Goal: Transaction & Acquisition: Register for event/course

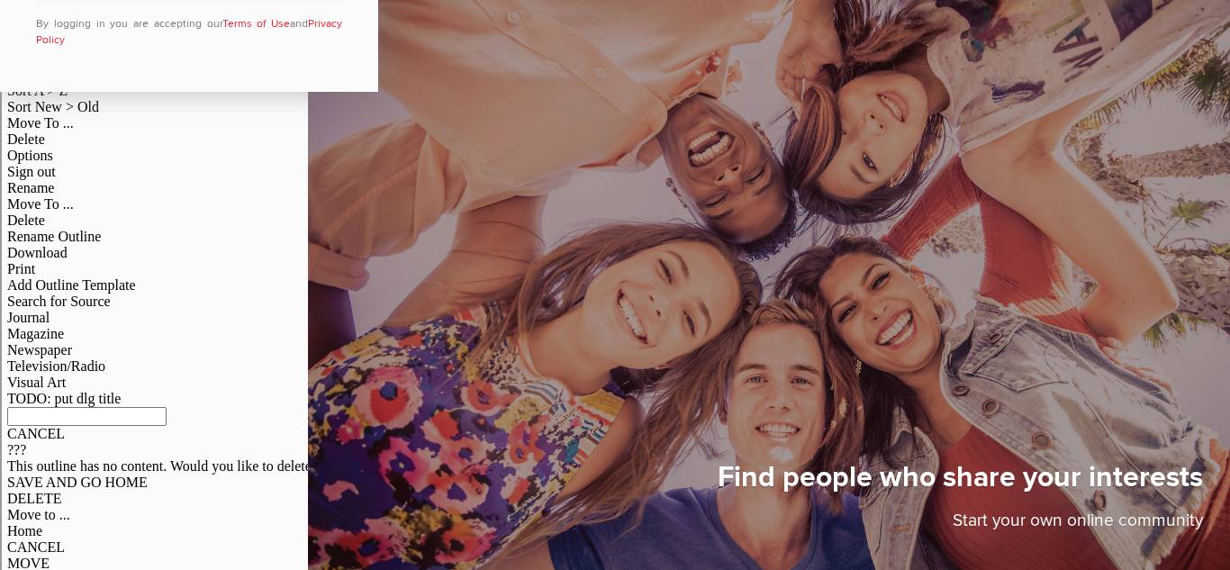
scroll to position [51, 0]
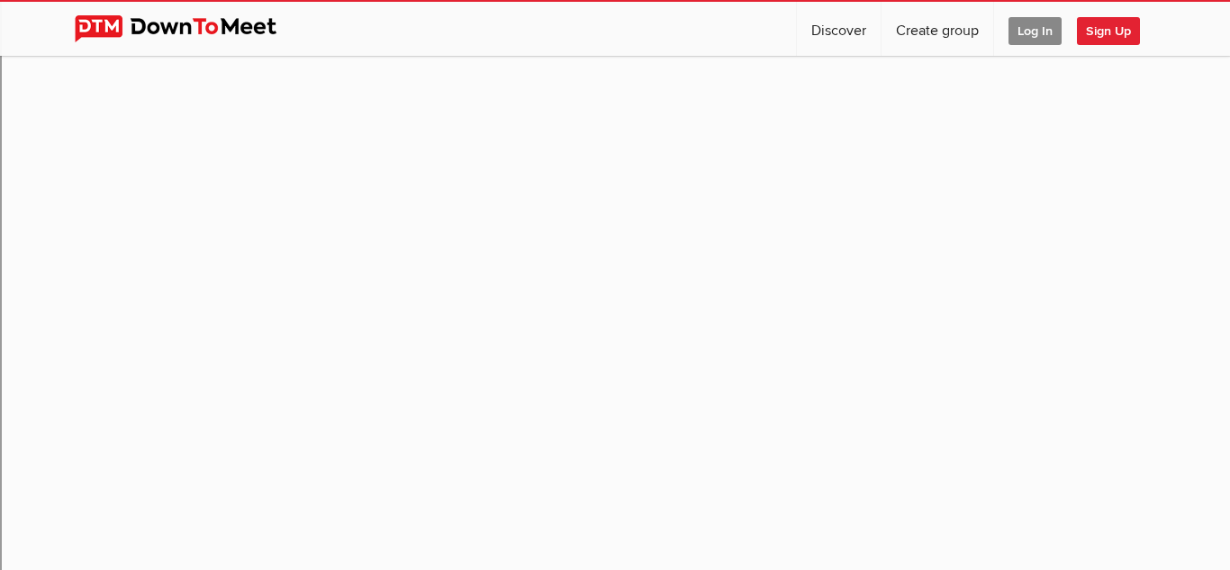
click at [1029, 32] on span "Log In" at bounding box center [1035, 31] width 53 height 28
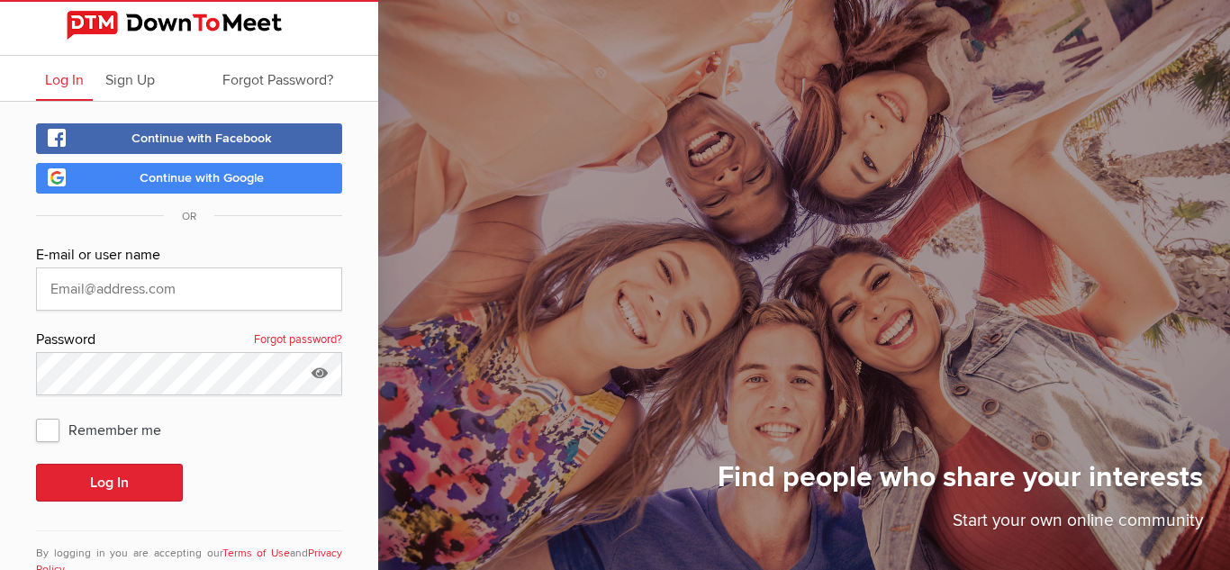
click at [234, 177] on span "Continue with Google" at bounding box center [202, 177] width 124 height 15
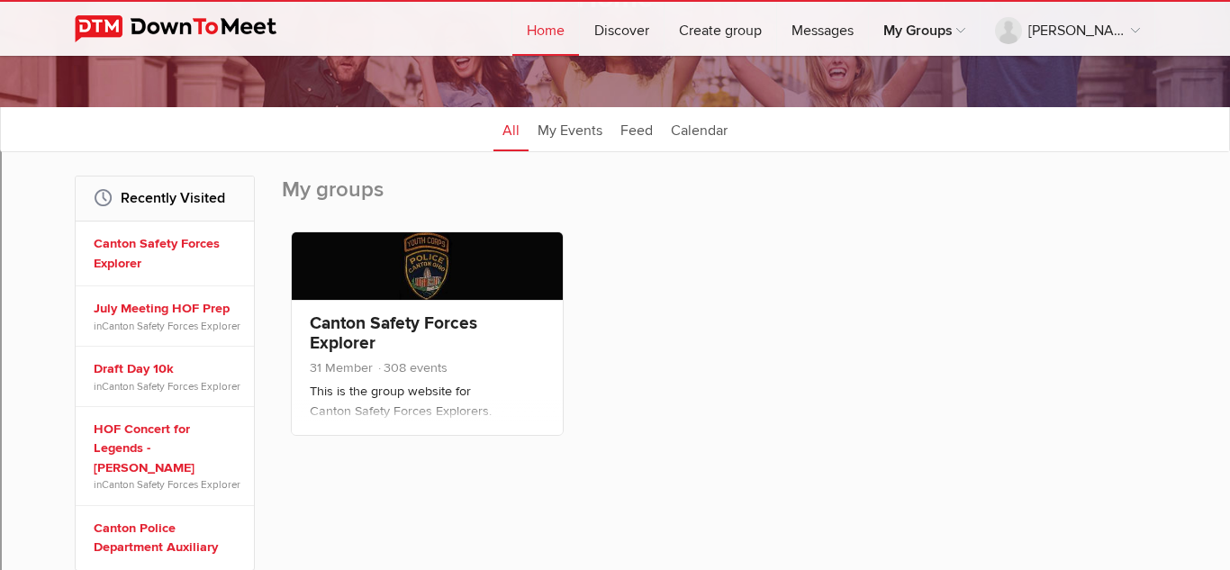
scroll to position [166, 0]
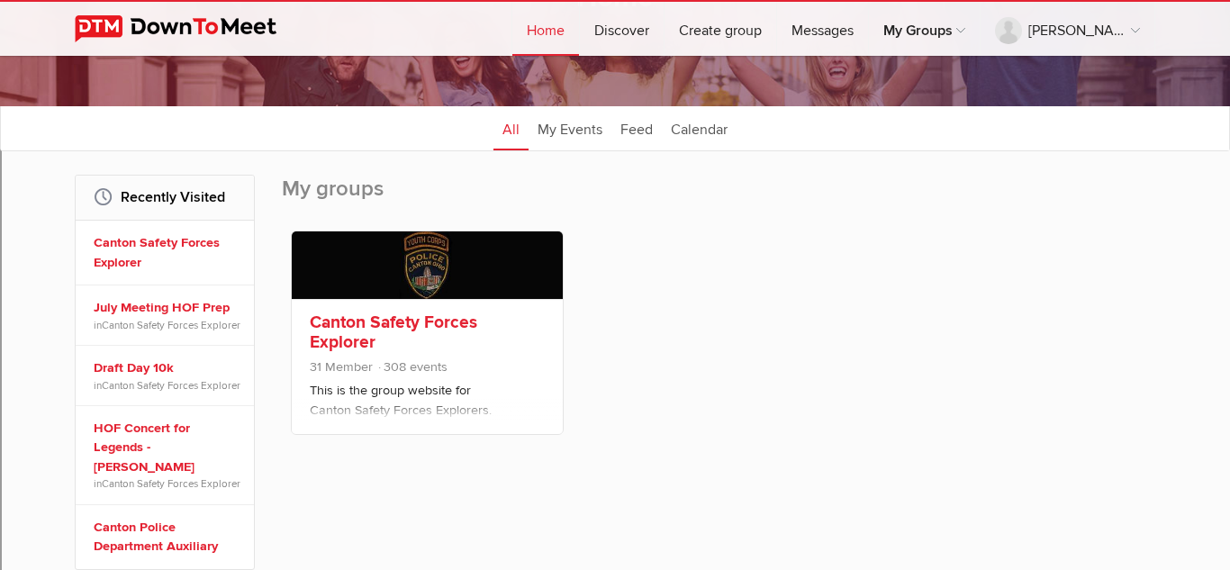
click at [410, 373] on span "308 events" at bounding box center [412, 366] width 71 height 15
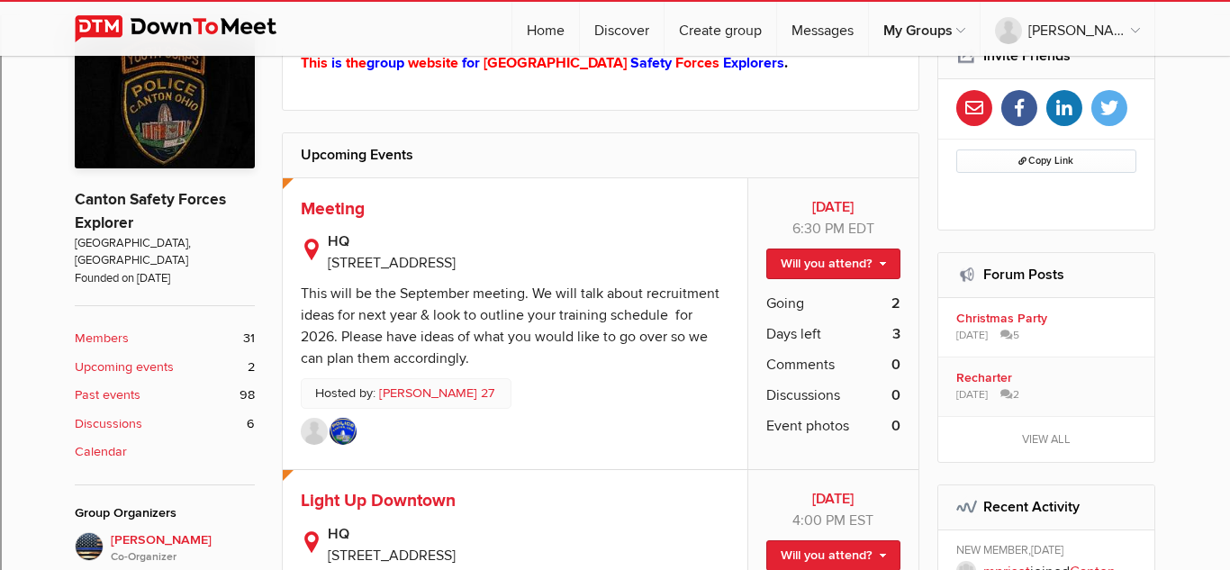
scroll to position [395, 0]
click at [806, 248] on link "Will you attend?" at bounding box center [834, 263] width 134 height 31
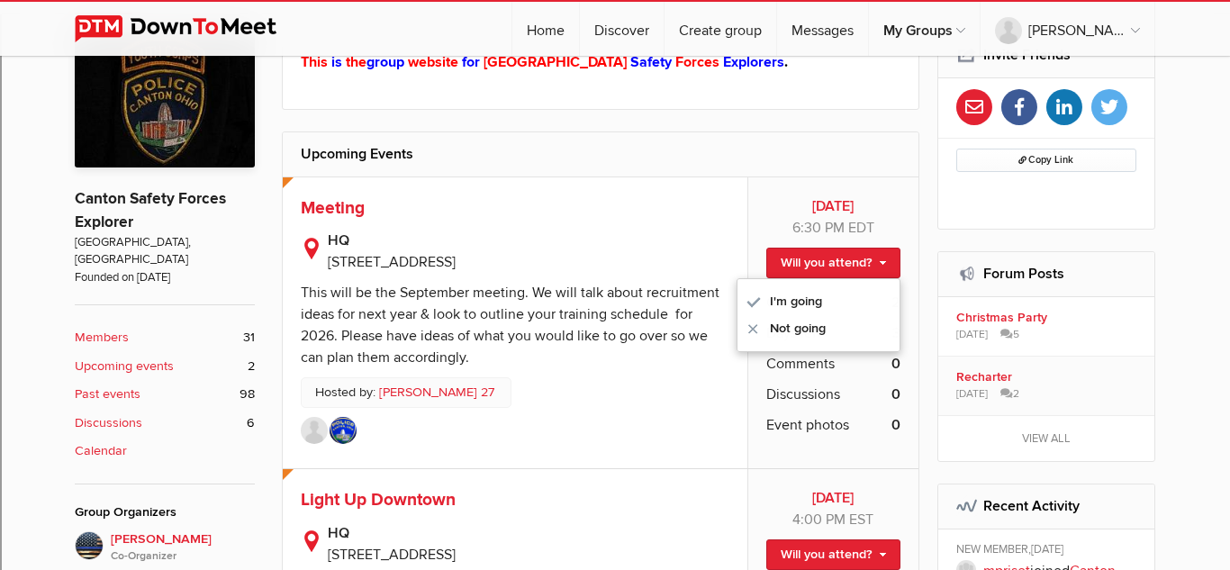
click at [665, 231] on b "HQ" at bounding box center [529, 241] width 402 height 22
